Goal: Information Seeking & Learning: Learn about a topic

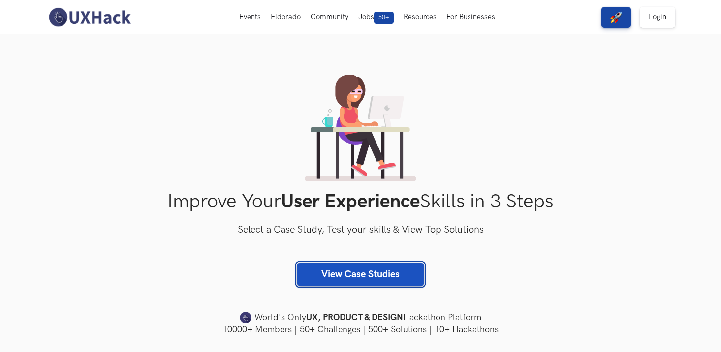
click at [348, 279] on link "View Case Studies" at bounding box center [360, 275] width 127 height 24
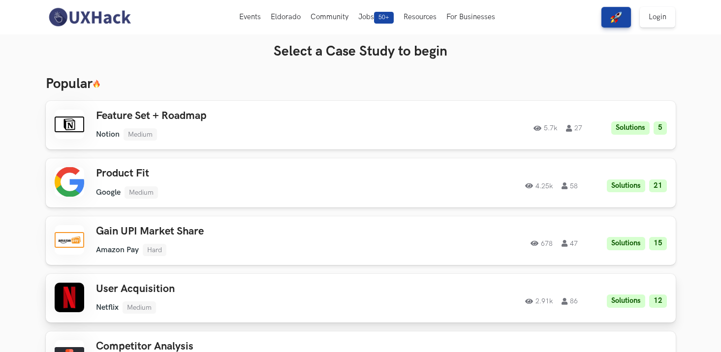
click at [145, 293] on h3 "User Acquisition" at bounding box center [235, 289] width 279 height 13
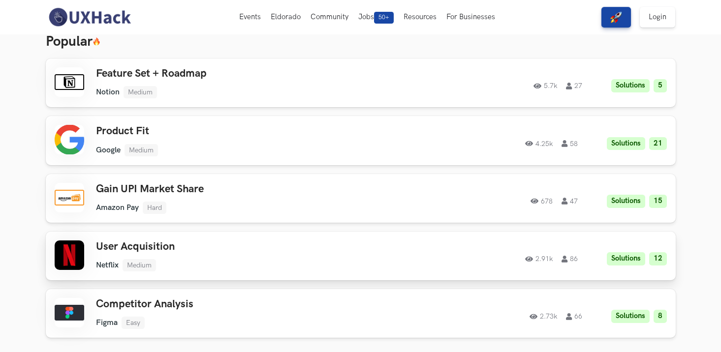
scroll to position [59, 0]
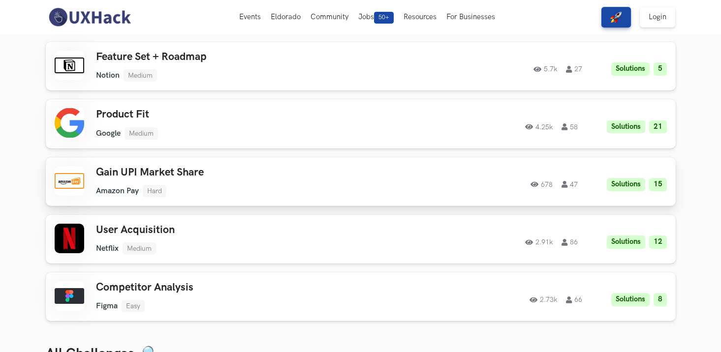
click at [188, 187] on ul "Amazon Pay Hard" at bounding box center [235, 191] width 279 height 12
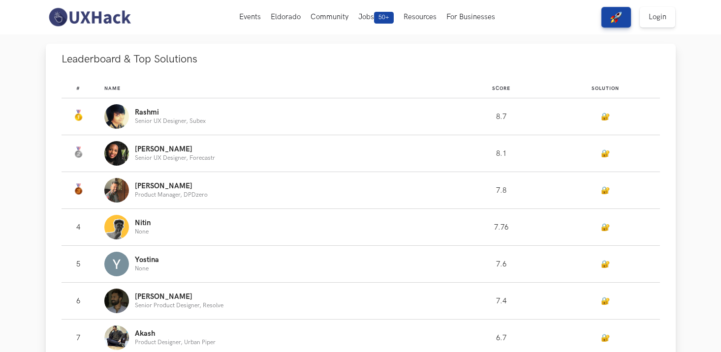
scroll to position [236, 0]
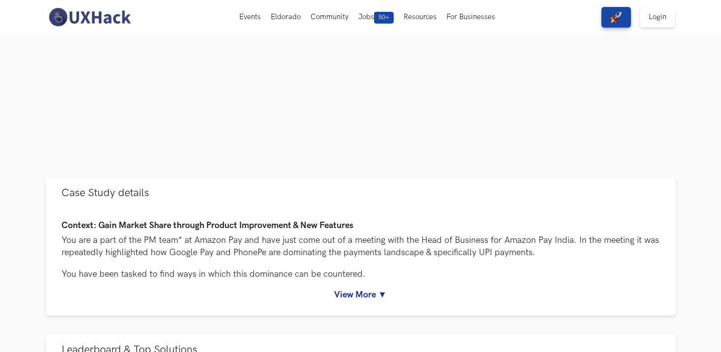
scroll to position [236, 0]
